Goal: Task Accomplishment & Management: Use online tool/utility

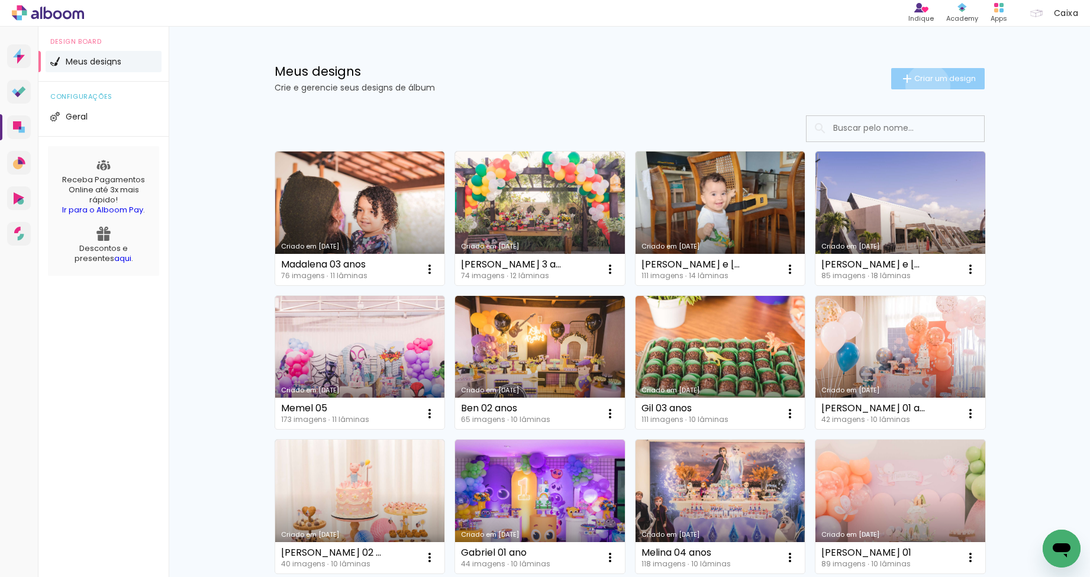
click at [920, 86] on paper-button "Criar um design" at bounding box center [937, 78] width 93 height 21
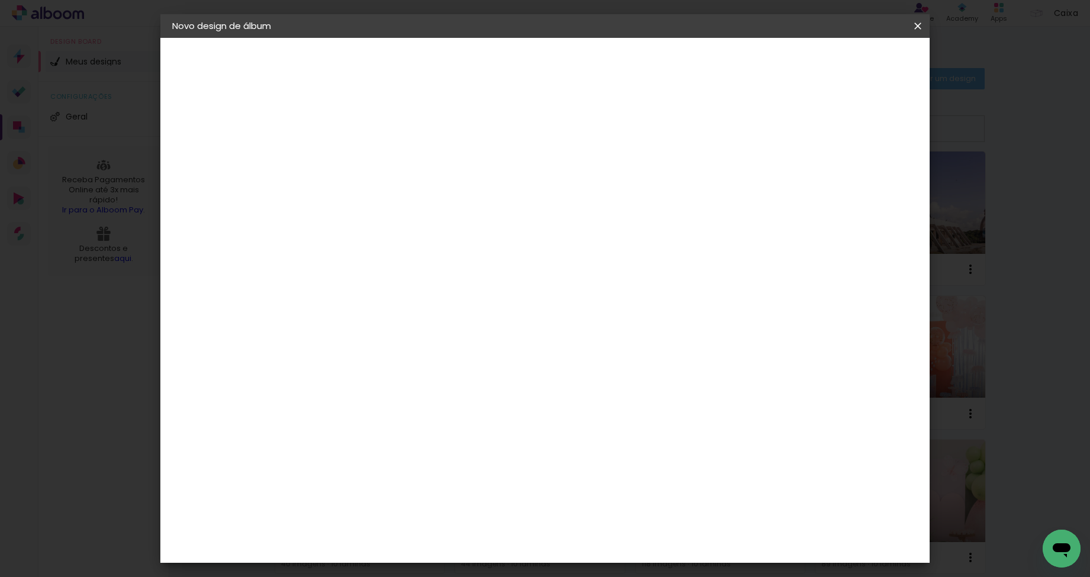
click at [366, 165] on input at bounding box center [366, 159] width 0 height 18
type input "Cecília"
type paper-input "Cecília"
type input "Cecília 01 ano"
type paper-input "Cecília 01 ano"
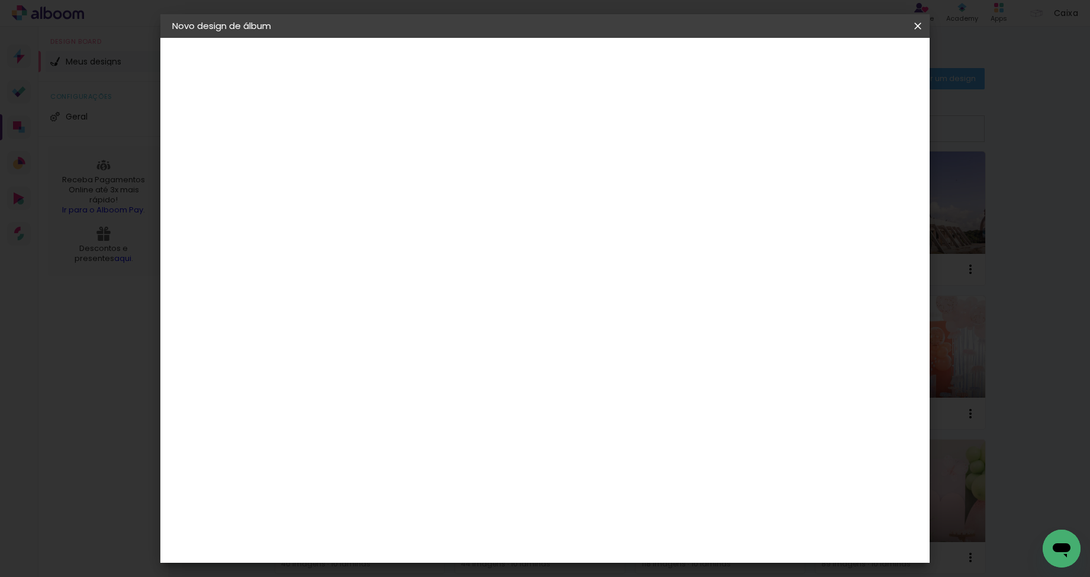
click at [487, 54] on paper-button "Avançar" at bounding box center [458, 63] width 58 height 20
click at [429, 228] on input at bounding box center [395, 225] width 119 height 15
type input "go"
type paper-input "go"
click at [436, 274] on paper-item "Go image" at bounding box center [384, 269] width 104 height 31
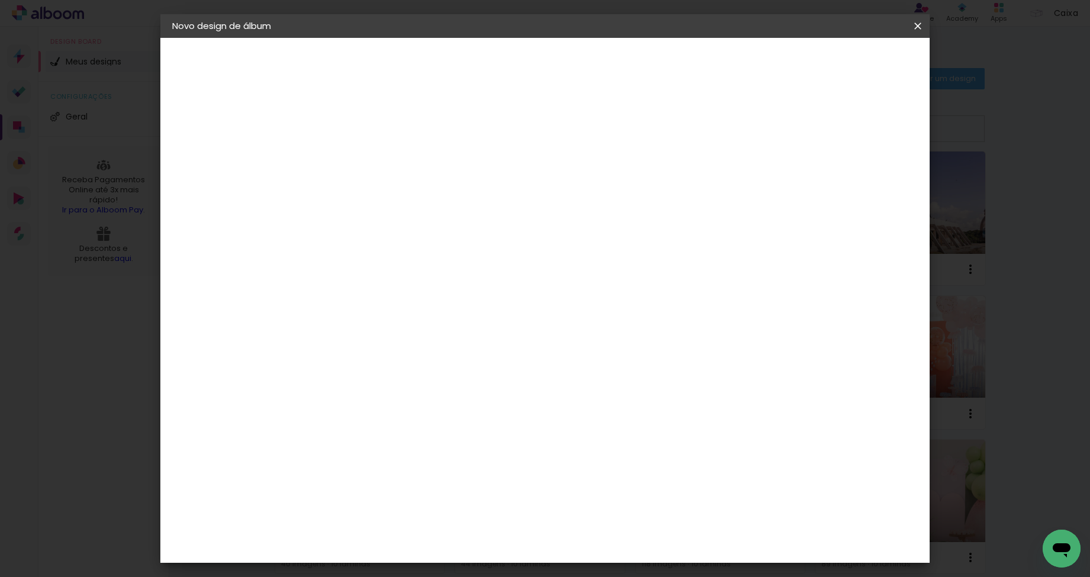
click at [555, 69] on paper-button "Avançar" at bounding box center [526, 63] width 58 height 20
click at [412, 199] on input "text" at bounding box center [389, 206] width 46 height 18
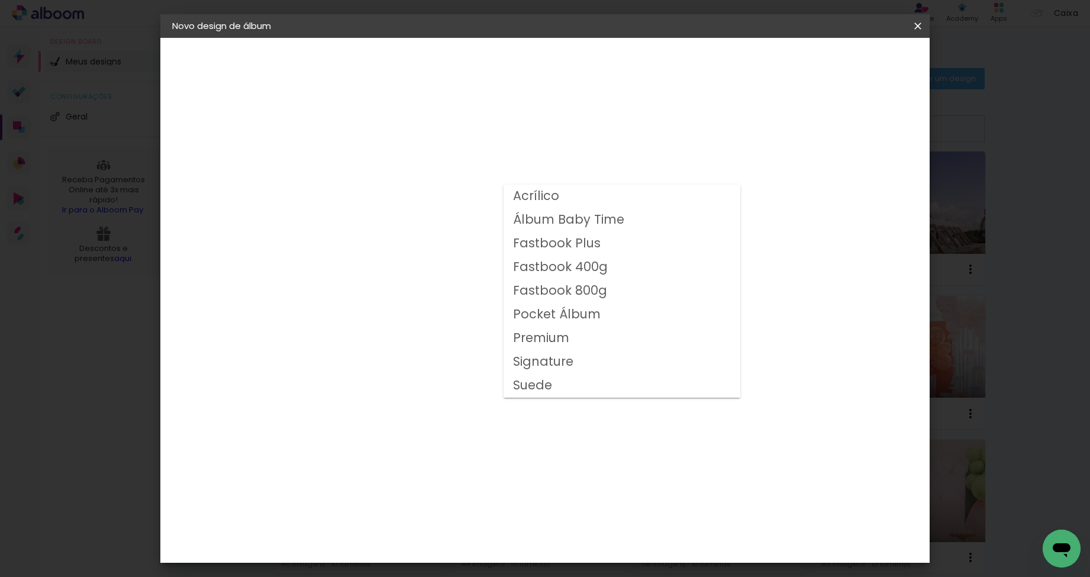
click at [0, 0] on slot "Fastbook 400g" at bounding box center [0, 0] width 0 height 0
type input "Fastbook 400g"
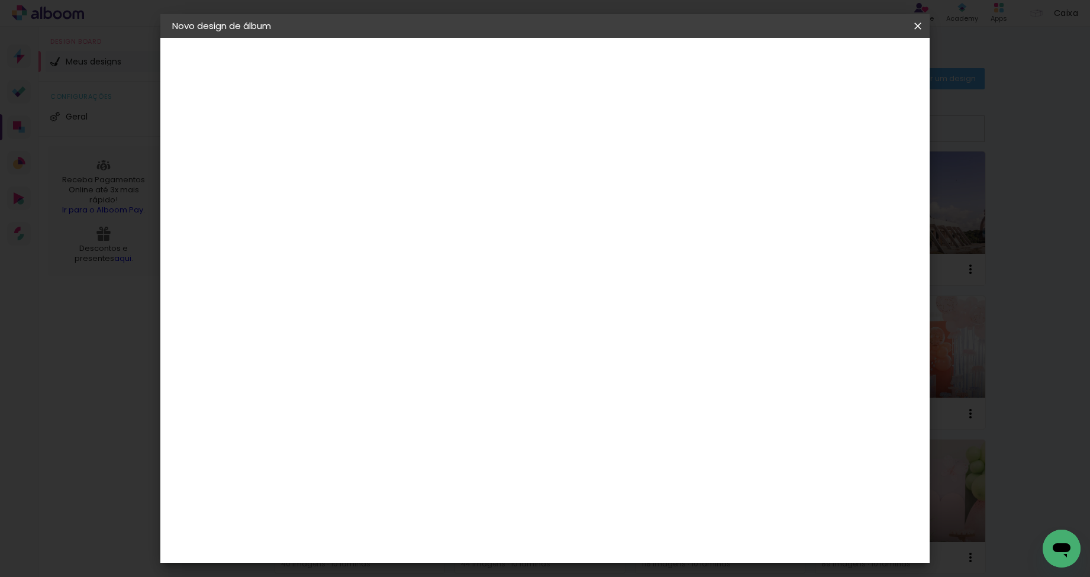
click at [445, 368] on span "30 × 20" at bounding box center [417, 387] width 55 height 38
click at [558, 62] on paper-button "Avançar" at bounding box center [529, 63] width 58 height 20
click at [777, 131] on div at bounding box center [771, 127] width 11 height 11
type paper-checkbox "on"
click at [844, 67] on span "Iniciar design" at bounding box center [817, 63] width 54 height 8
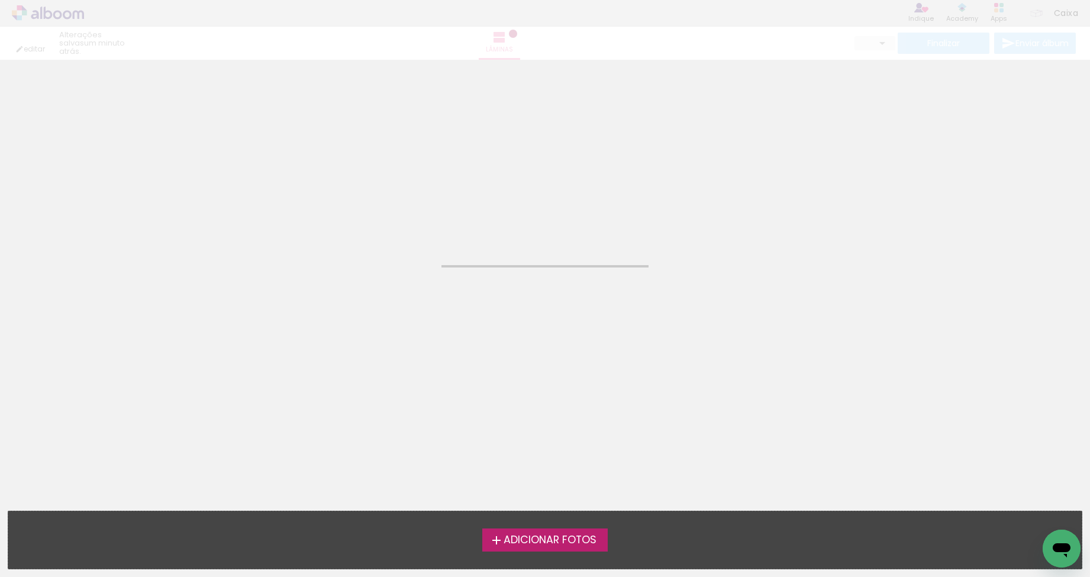
click at [551, 540] on span "Adicionar Fotos" at bounding box center [549, 540] width 93 height 11
click at [0, 0] on input "file" at bounding box center [0, 0] width 0 height 0
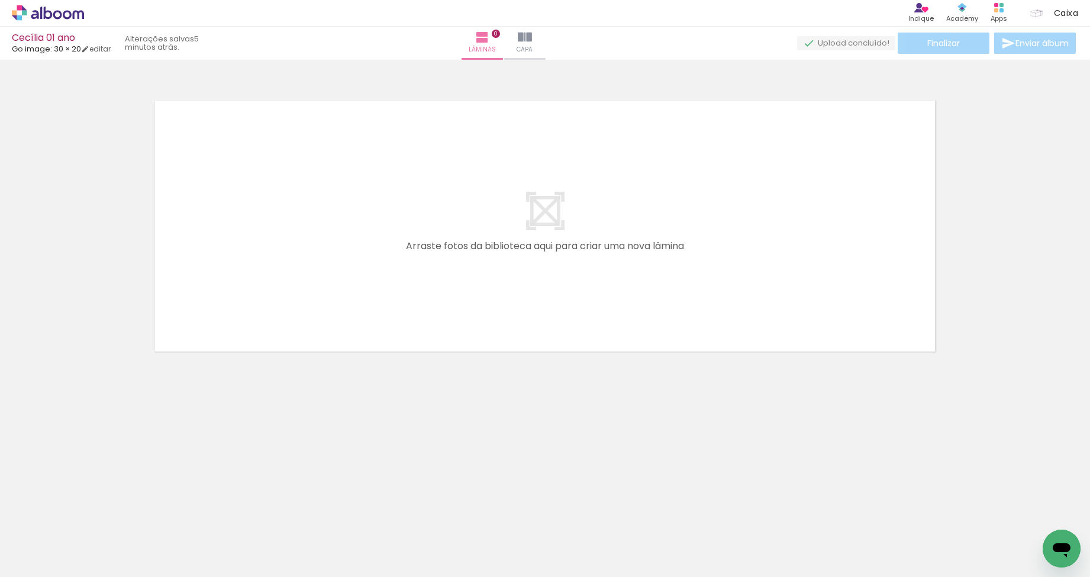
click at [37, 549] on div "Biblioteca 46 fotos Todas as fotos Não utilizadas Adicionar Fotos" at bounding box center [36, 539] width 73 height 59
click at [36, 562] on span "Adicionar Fotos" at bounding box center [41, 560] width 35 height 13
click at [0, 0] on input "file" at bounding box center [0, 0] width 0 height 0
